Goal: Navigation & Orientation: Find specific page/section

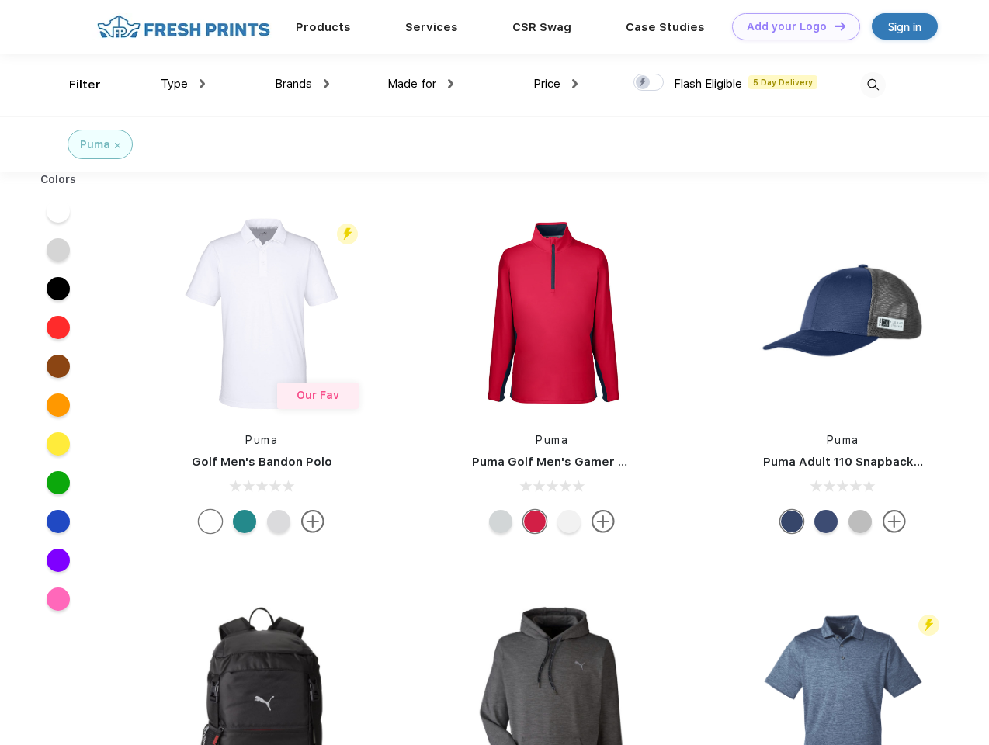
click at [790, 26] on link "Add your Logo Design Tool" at bounding box center [796, 26] width 128 height 27
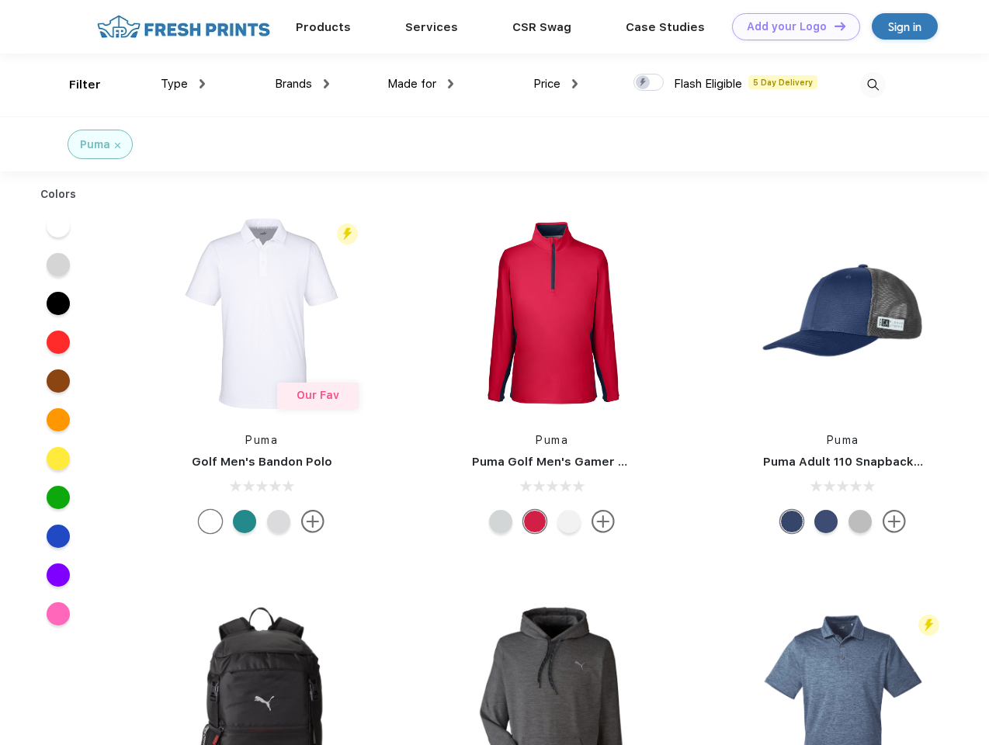
click at [0, 0] on div "Design Tool" at bounding box center [0, 0] width 0 height 0
click at [833, 26] on link "Add your Logo Design Tool" at bounding box center [796, 26] width 128 height 27
click at [75, 85] on div "Filter" at bounding box center [85, 85] width 32 height 18
click at [183, 84] on span "Type" at bounding box center [174, 84] width 27 height 14
click at [302, 84] on span "Brands" at bounding box center [293, 84] width 37 height 14
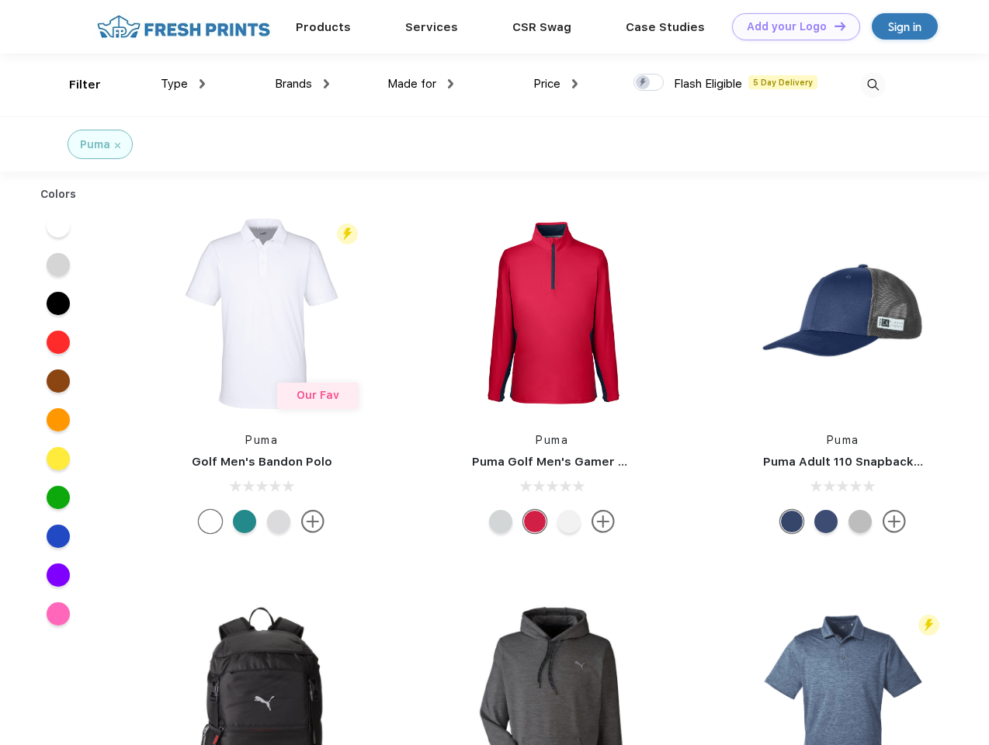
click at [421, 84] on span "Made for" at bounding box center [411, 84] width 49 height 14
click at [556, 84] on span "Price" at bounding box center [546, 84] width 27 height 14
click at [649, 83] on div at bounding box center [648, 82] width 30 height 17
click at [643, 83] on input "checkbox" at bounding box center [638, 78] width 10 height 10
click at [872, 85] on img at bounding box center [873, 85] width 26 height 26
